Goal: Task Accomplishment & Management: Use online tool/utility

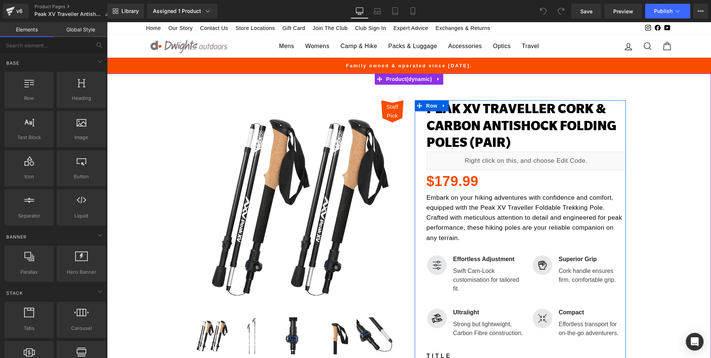
scroll to position [301, 0]
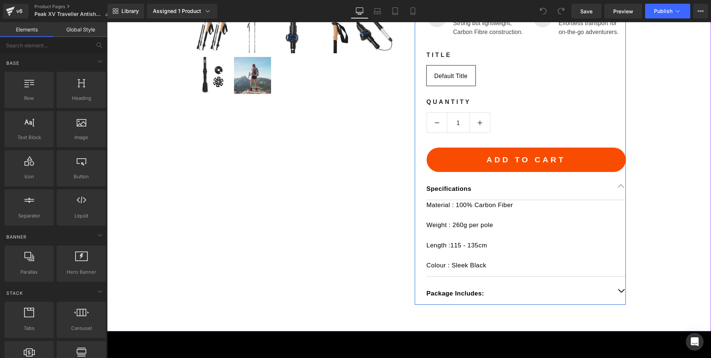
click at [472, 222] on p "Weight : 260g per pole" at bounding box center [525, 225] width 199 height 10
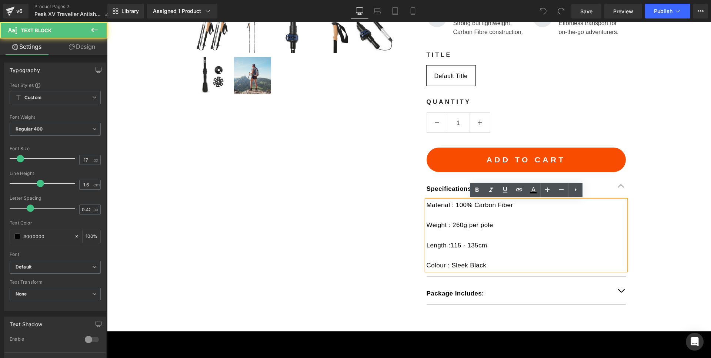
click at [466, 225] on p "Weight : 260g per pole" at bounding box center [525, 225] width 199 height 10
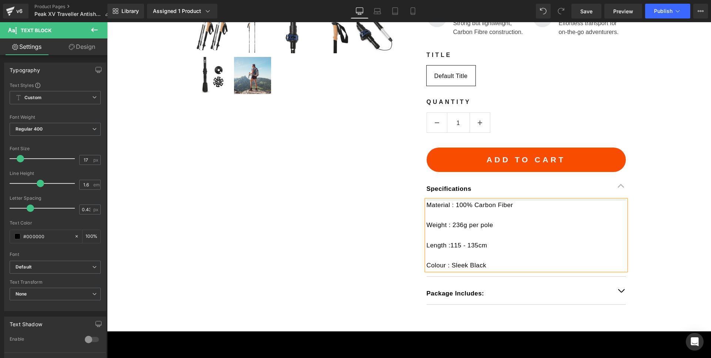
click at [518, 264] on p "Colour : Sleek Black" at bounding box center [525, 266] width 199 height 10
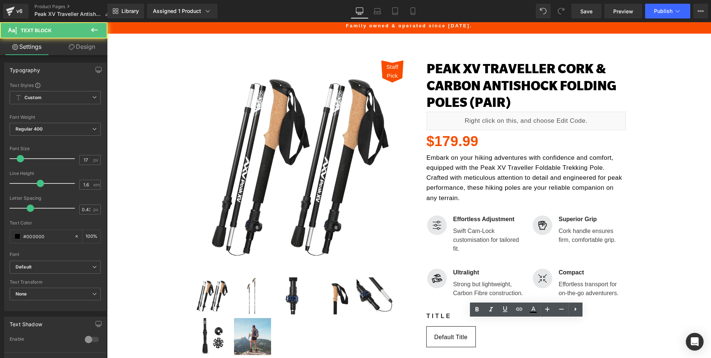
scroll to position [0, 0]
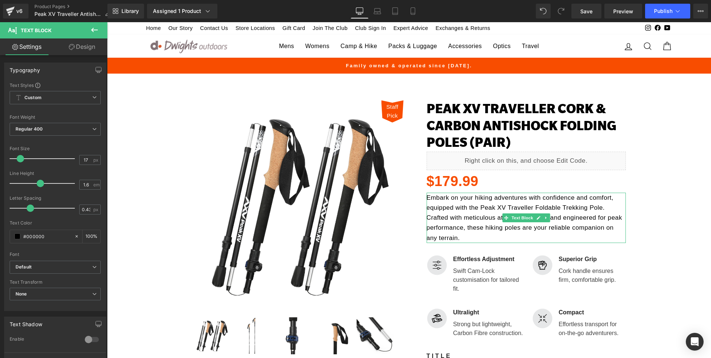
click at [433, 205] on p "Embark on your hiking adventures with confidence and comfort, equipped with the…" at bounding box center [525, 218] width 199 height 50
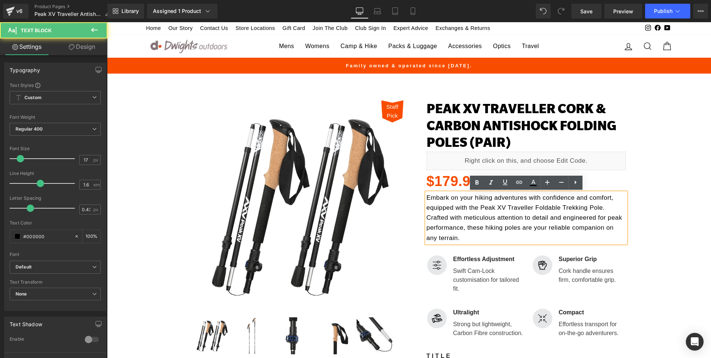
click at [426, 199] on p "Embark on your hiking adventures with confidence and comfort, equipped with the…" at bounding box center [525, 218] width 199 height 50
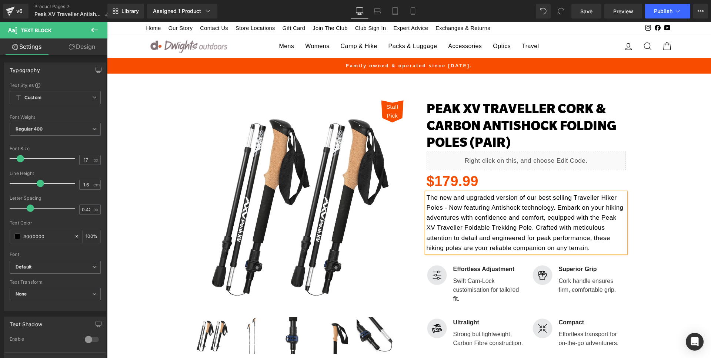
click at [504, 208] on p "The new and upgraded version of our best selling Traveller Hiker Poles - Now fe…" at bounding box center [525, 223] width 199 height 60
click at [519, 220] on p "The new and upgraded version of our best selling Traveller Hiker Poles - Now fe…" at bounding box center [525, 223] width 199 height 60
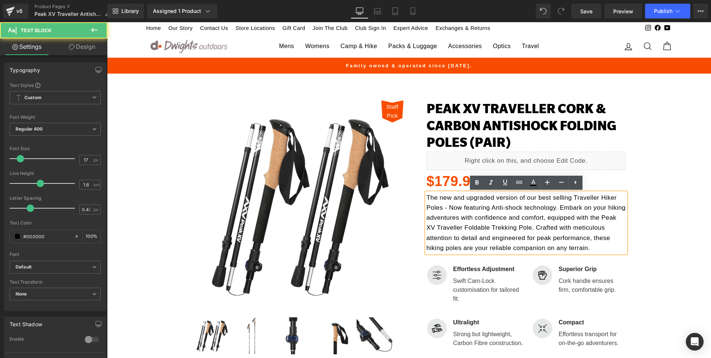
click at [600, 235] on span ". Crafted with meticulous attention to detail and engineered for peak performan…" at bounding box center [518, 237] width 184 height 27
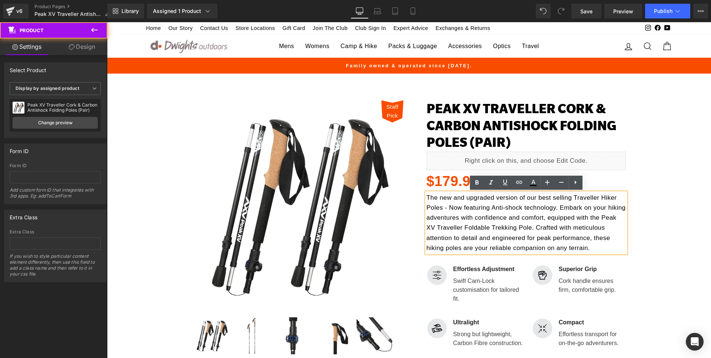
click at [671, 208] on div "Staff Pick (P) Image" at bounding box center [409, 354] width 604 height 531
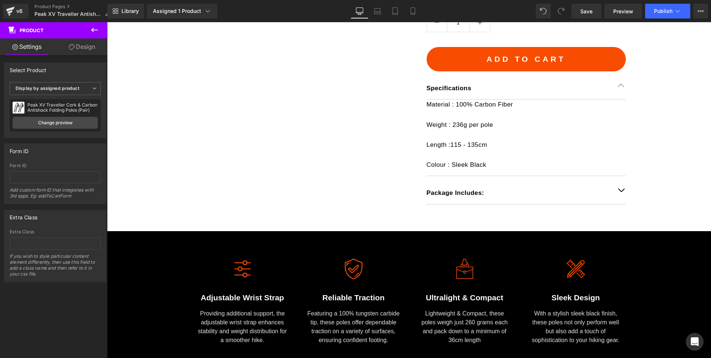
scroll to position [535, 0]
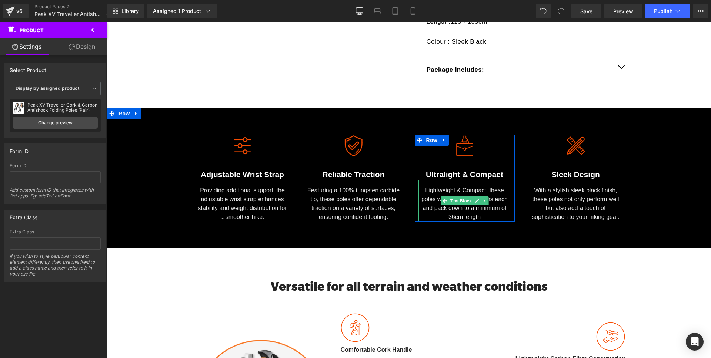
click at [478, 199] on icon at bounding box center [477, 201] width 4 height 4
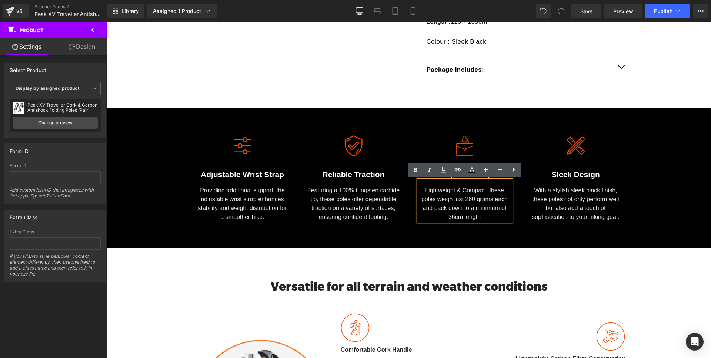
click at [470, 201] on div "Lightweight & Compact, these poles weigh just 260 grams each and pack down to a…" at bounding box center [464, 200] width 93 height 41
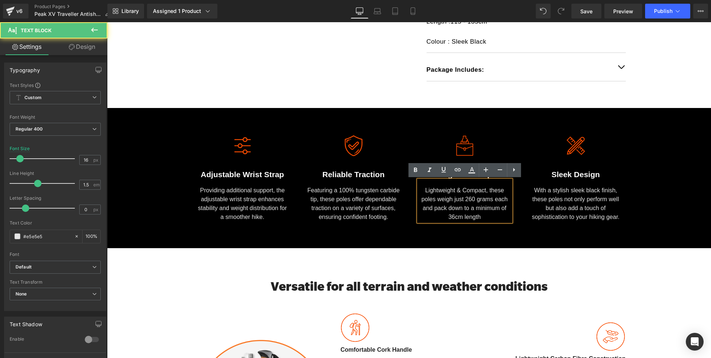
click at [476, 200] on div "Lightweight & Compact, these poles weigh just 260 grams each and pack down to a…" at bounding box center [464, 200] width 93 height 41
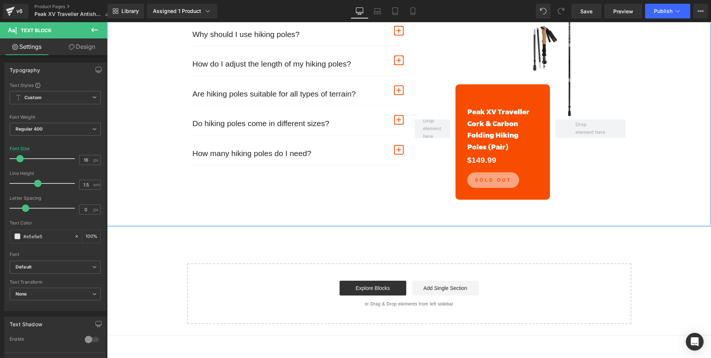
scroll to position [1668, 0]
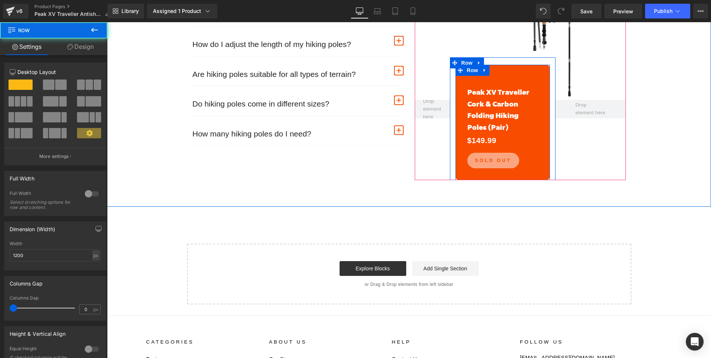
click at [529, 156] on div "$149.99 -14899% OFF (P) Price Peak XV Traveller Cork & Carbon Folding Hiking Po…" at bounding box center [502, 123] width 71 height 92
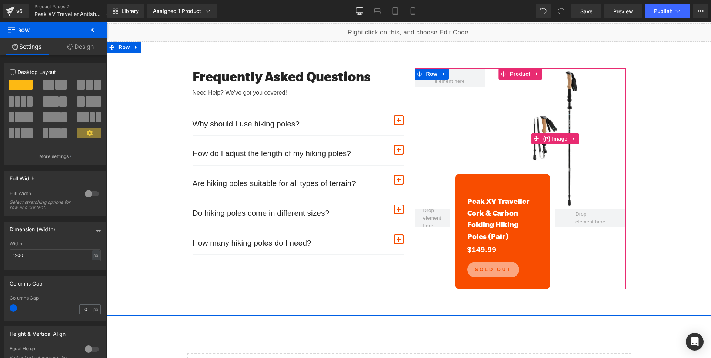
scroll to position [1546, 0]
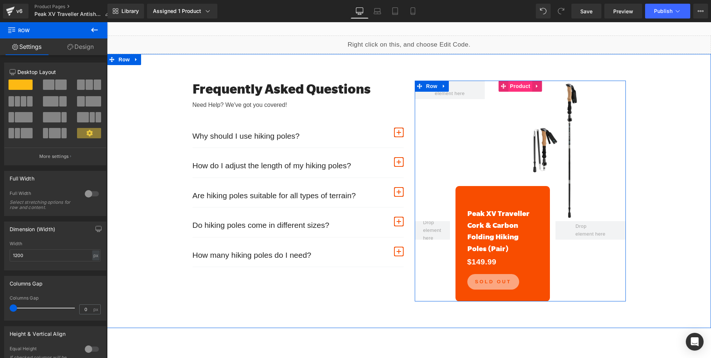
click at [520, 92] on span "Product" at bounding box center [520, 86] width 24 height 11
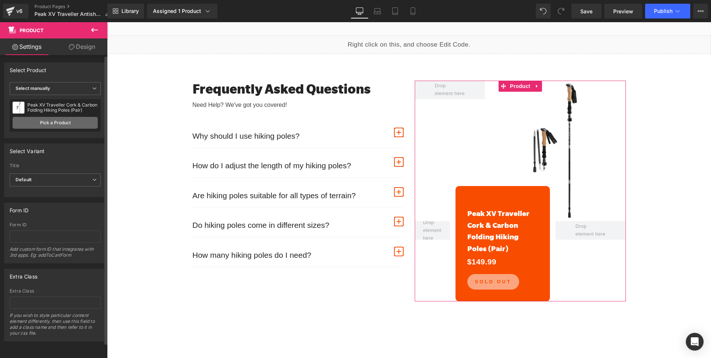
click at [41, 123] on link "Pick a Product" at bounding box center [55, 123] width 85 height 12
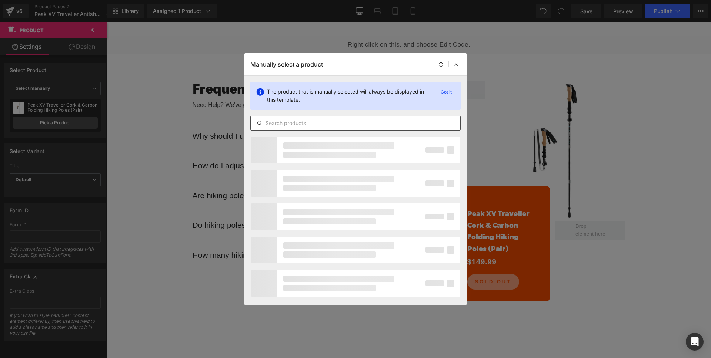
click at [0, 0] on input "text" at bounding box center [0, 0] width 0 height 0
type input "traveller antishock"
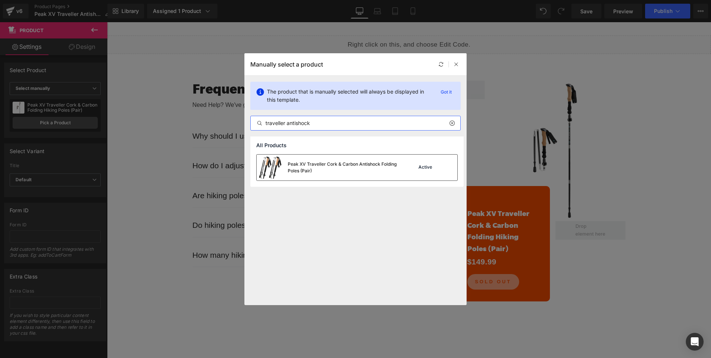
drag, startPoint x: 388, startPoint y: 172, endPoint x: 279, endPoint y: 150, distance: 110.3
click at [388, 172] on div "Peak XV Traveller Cork & Carbon Antishock Folding Poles (Pair)" at bounding box center [343, 167] width 111 height 13
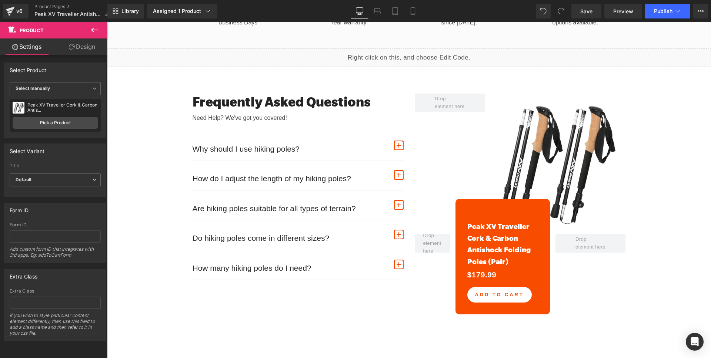
scroll to position [1520, 0]
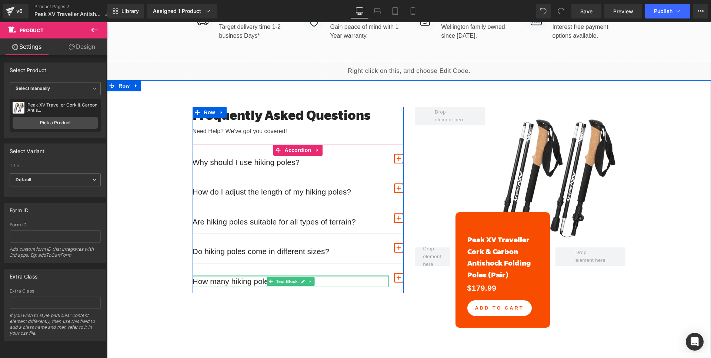
click at [328, 285] on div "How many hiking poles do I need? Text Block" at bounding box center [290, 282] width 196 height 12
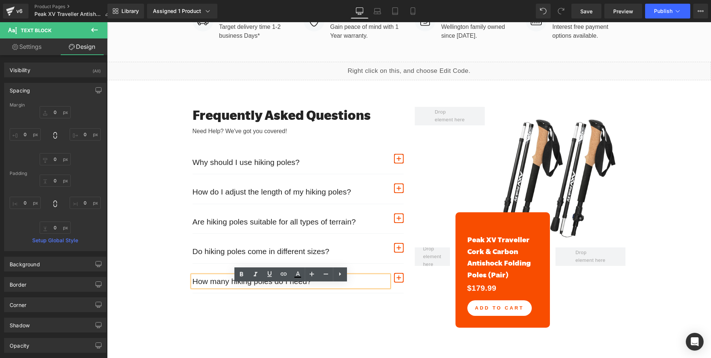
click at [327, 286] on p "How many hiking poles do I need?" at bounding box center [290, 282] width 196 height 12
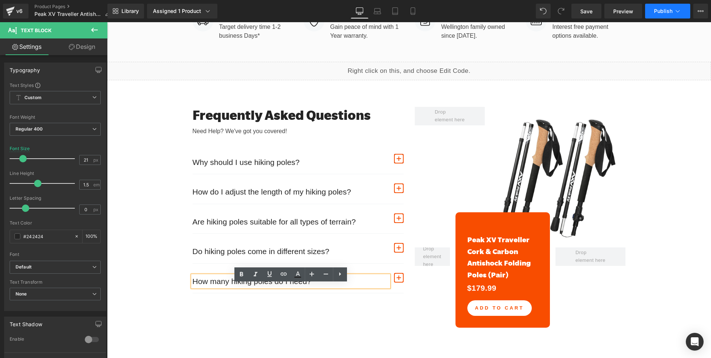
click at [666, 12] on span "Publish" at bounding box center [663, 11] width 19 height 6
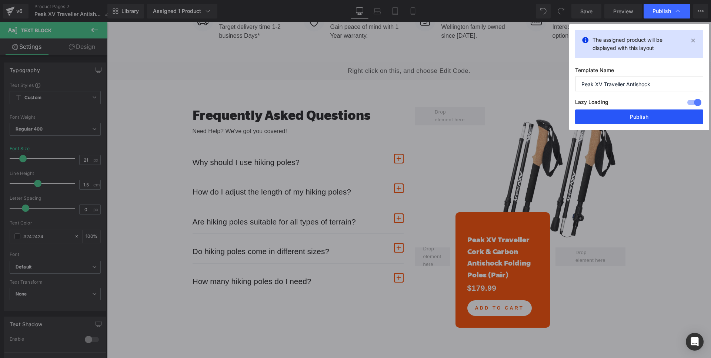
click at [0, 0] on button "Publish" at bounding box center [0, 0] width 0 height 0
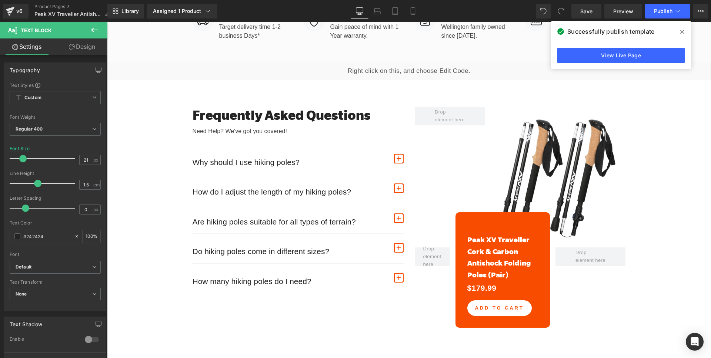
click at [680, 32] on icon at bounding box center [682, 32] width 4 height 6
